Goal: Communication & Community: Answer question/provide support

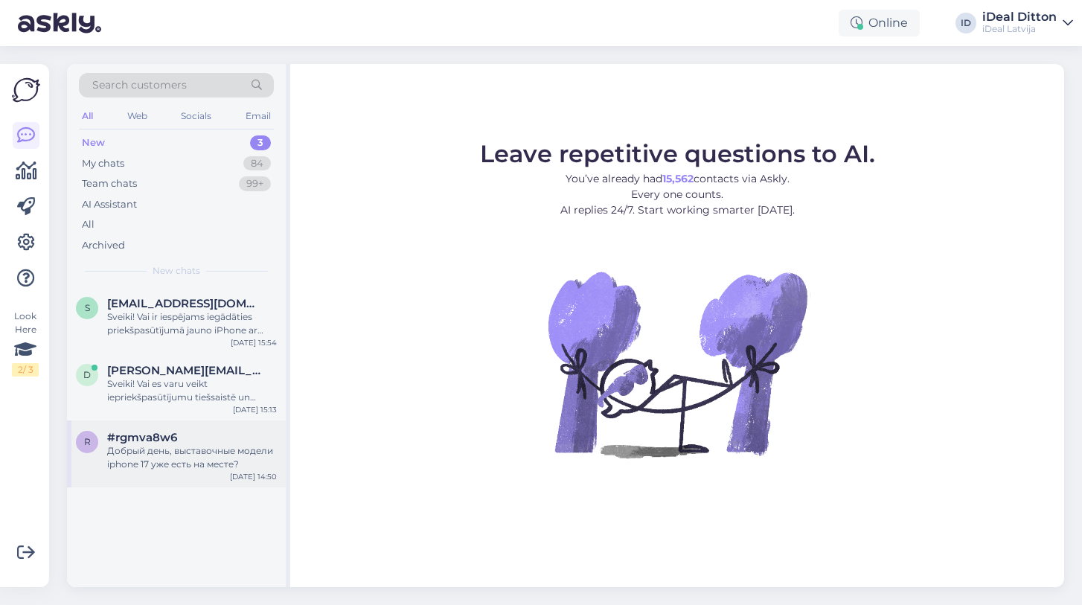
click at [192, 472] on div "r #rgmva8w6 Добрый день, выставочные модели iphone 17 уже есть на месте? [DATE]…" at bounding box center [176, 453] width 219 height 67
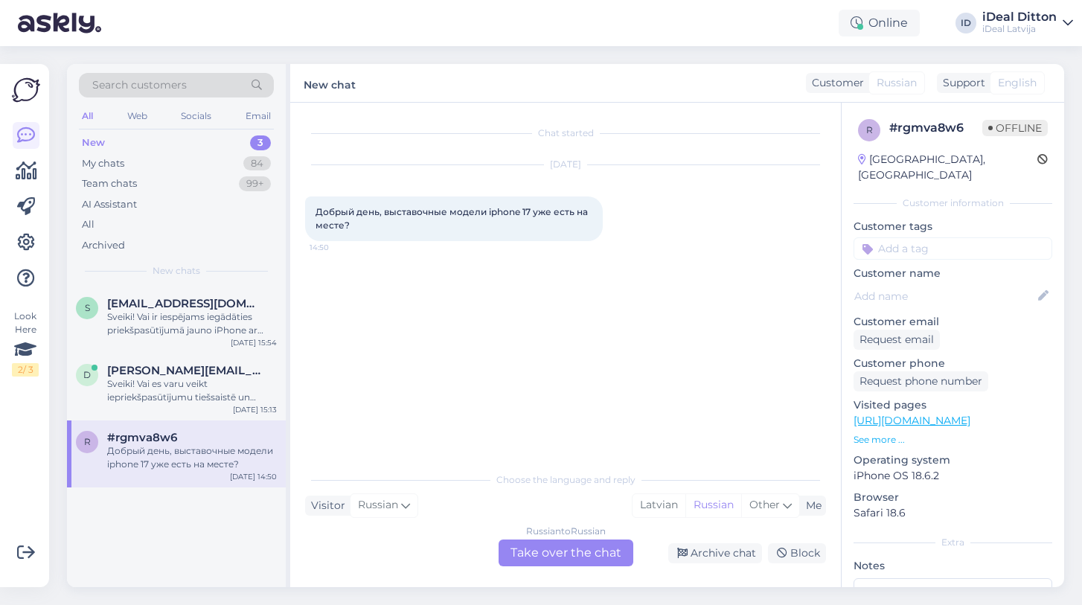
click at [523, 553] on div "Russian to Russian Take over the chat" at bounding box center [565, 552] width 135 height 27
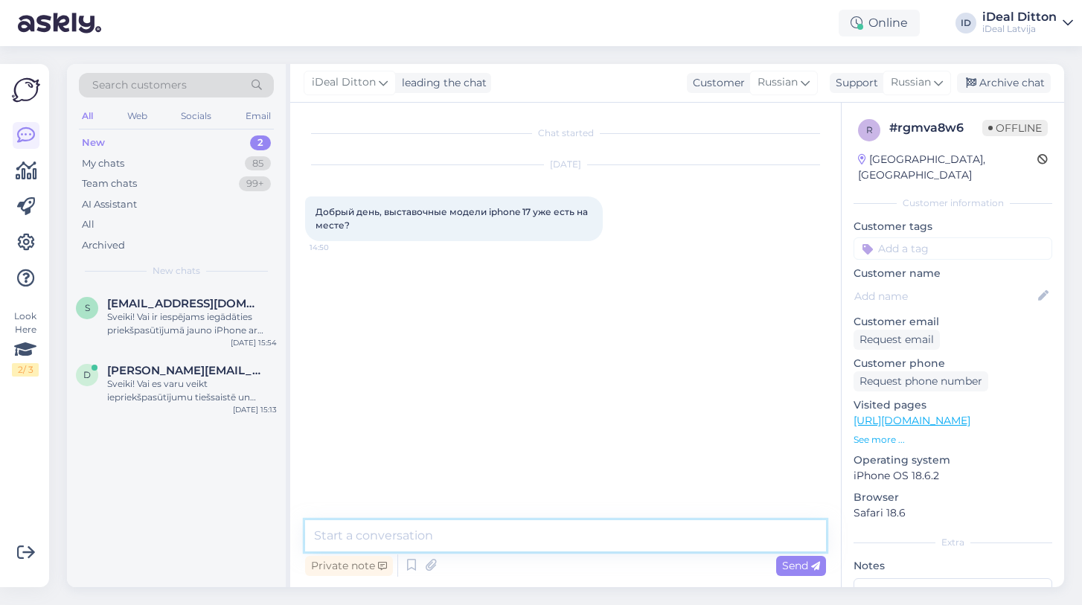
click at [488, 538] on textarea at bounding box center [565, 535] width 521 height 31
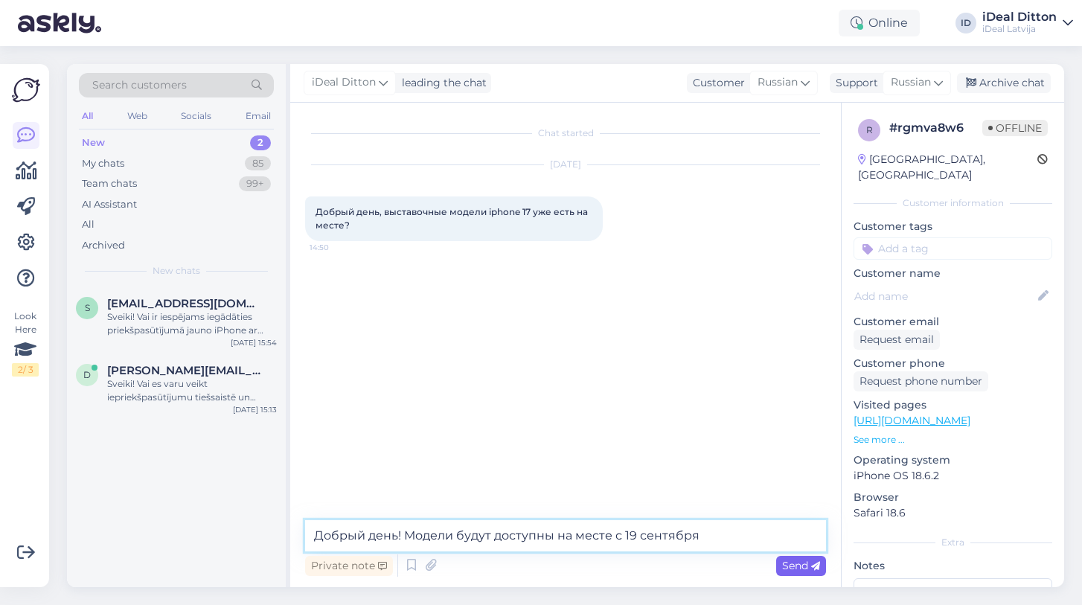
type textarea "Добрый день! Модели будут доступны на месте с 19 сентября"
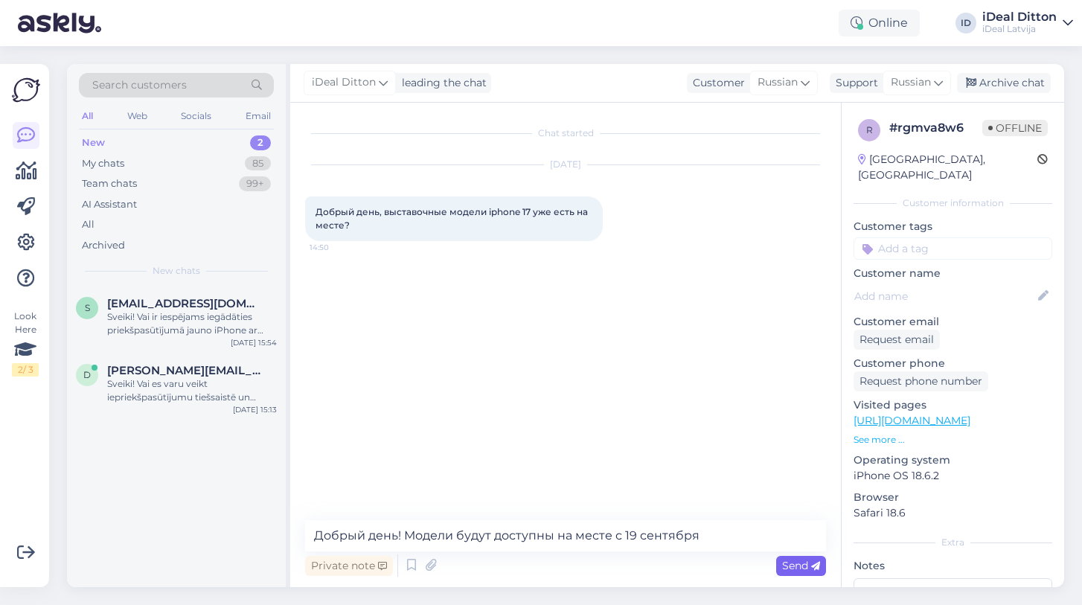
click at [790, 561] on span "Send" at bounding box center [801, 565] width 38 height 13
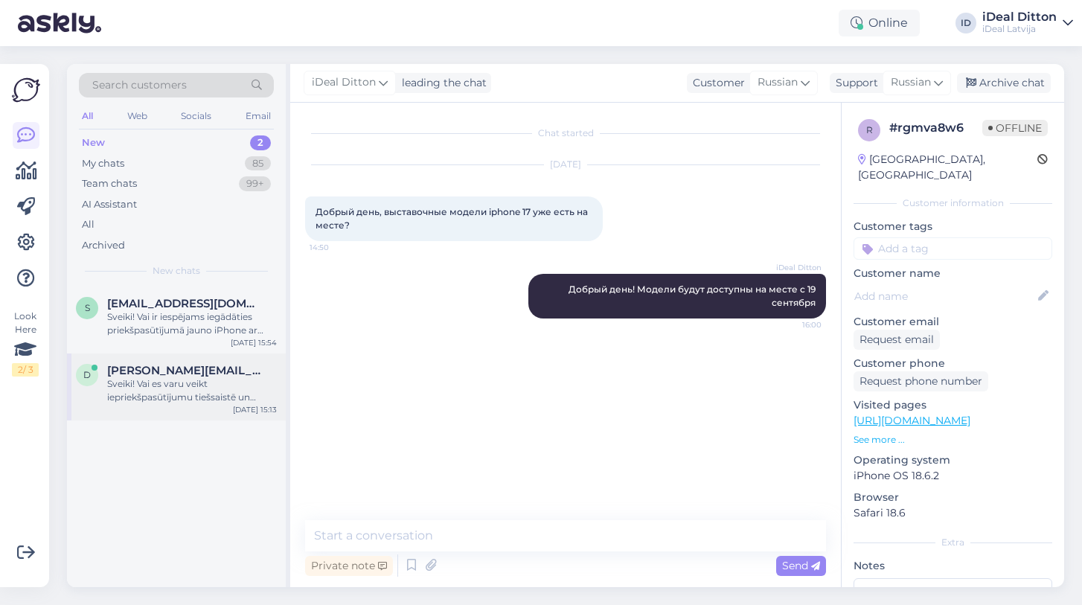
click at [204, 377] on div "Sveiki! Vai es varu veikt iepriekšpasūtījumu tiešsaistē un nodot veco ierīci kā…" at bounding box center [192, 390] width 170 height 27
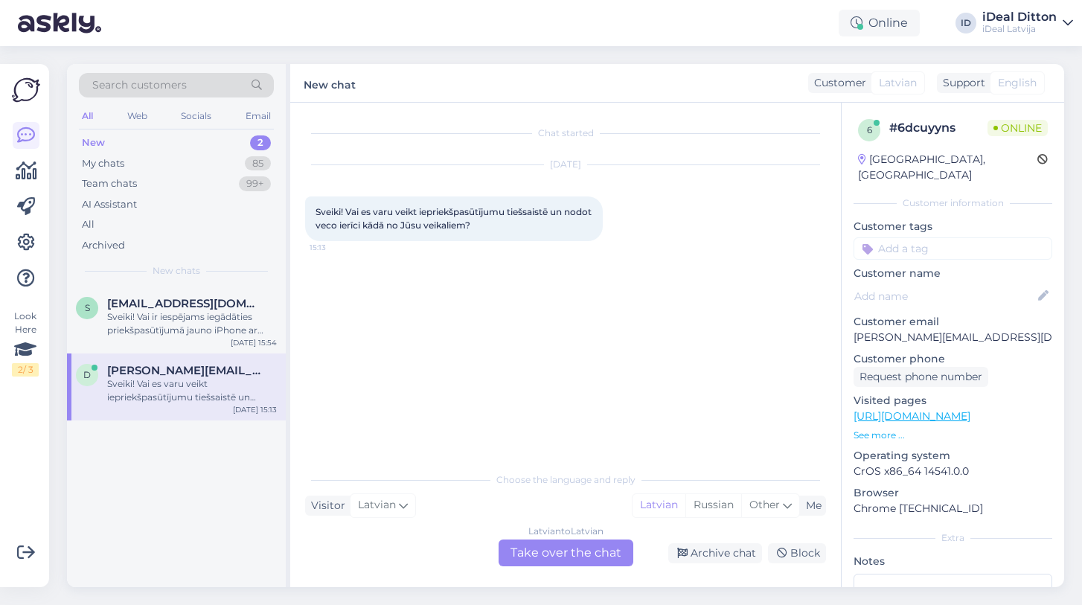
click at [559, 550] on div "Latvian to Latvian Take over the chat" at bounding box center [565, 552] width 135 height 27
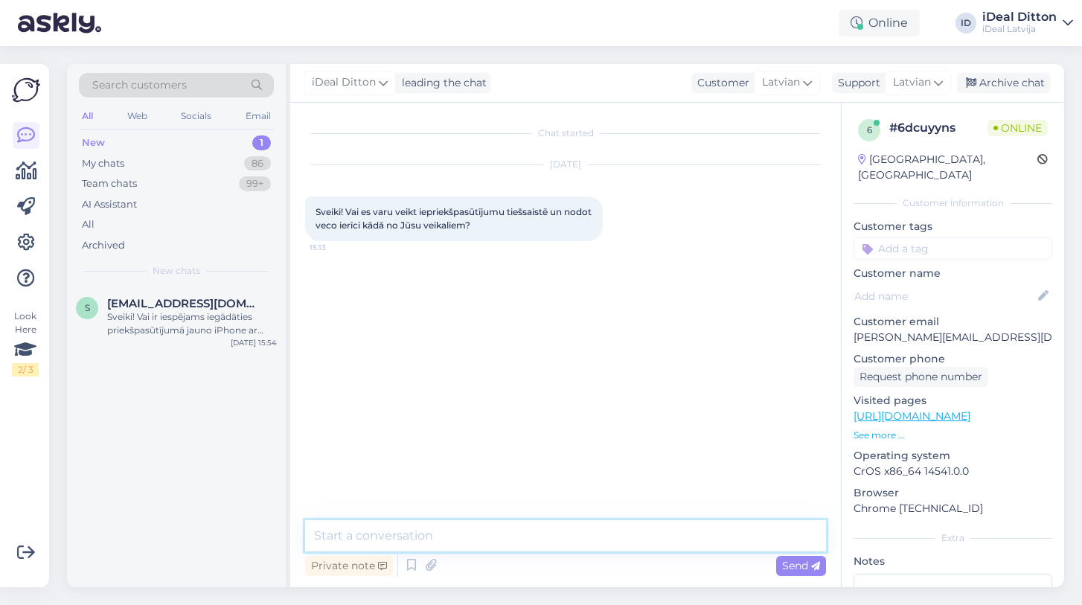
click at [533, 539] on textarea at bounding box center [565, 535] width 521 height 31
click at [376, 530] on textarea "Labdien! Ja, droši!" at bounding box center [565, 535] width 521 height 31
click at [378, 531] on textarea "Labdien! Ja, droši!" at bounding box center [565, 535] width 521 height 31
click at [436, 539] on textarea "Labdien! Jā, droši!" at bounding box center [565, 535] width 521 height 31
type textarea "Labdien! Jā, droši!"
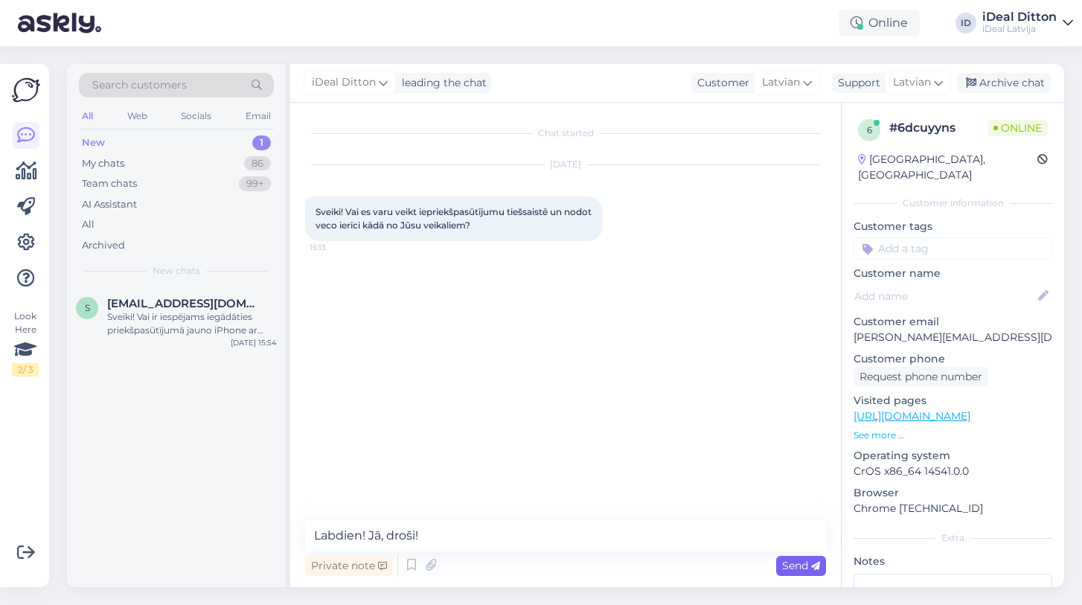
click at [802, 561] on span "Send" at bounding box center [801, 565] width 38 height 13
click at [195, 328] on div "Sveiki! Vai ir iespējams iegādāties priekšpasūtījumā jauno iPhone ar firmas rek…" at bounding box center [192, 323] width 170 height 27
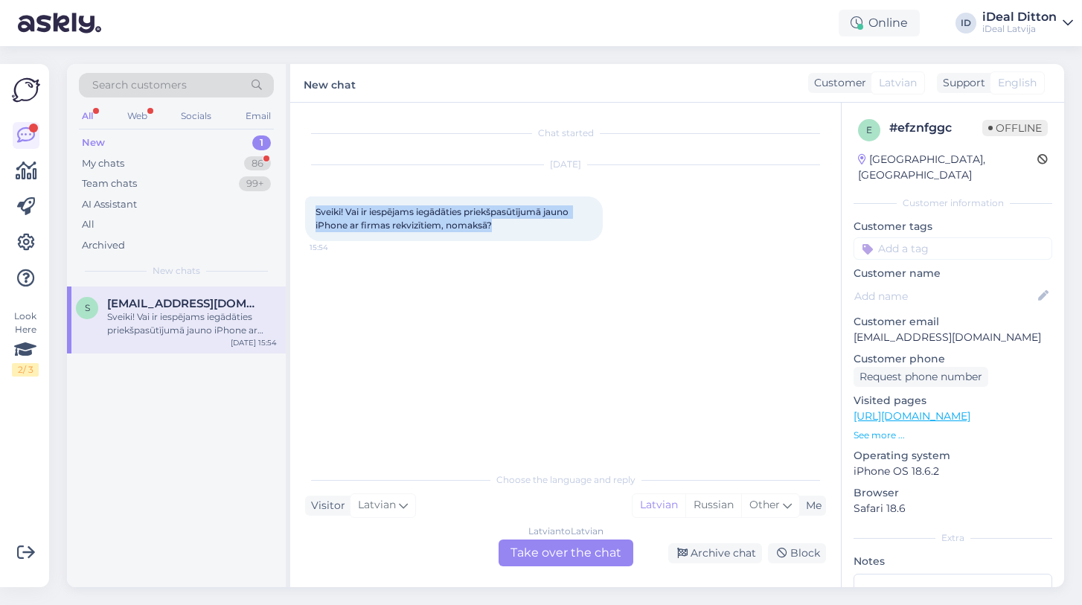
drag, startPoint x: 511, startPoint y: 225, endPoint x: 313, endPoint y: 205, distance: 198.8
click at [313, 205] on div "Sveiki! Vai ir iespējams iegādāties priekšpasūtījumā jauno iPhone ar firmas rek…" at bounding box center [454, 218] width 298 height 45
copy span "Sveiki! Vai ir iespējams iegādāties priekšpasūtījumā jauno iPhone ar firmas rek…"
click at [553, 396] on div "Chat started [DATE] Sveiki! Vai ir iespējams iegādāties priekšpasūtījumā jauno …" at bounding box center [572, 284] width 534 height 333
